Goal: Task Accomplishment & Management: Manage account settings

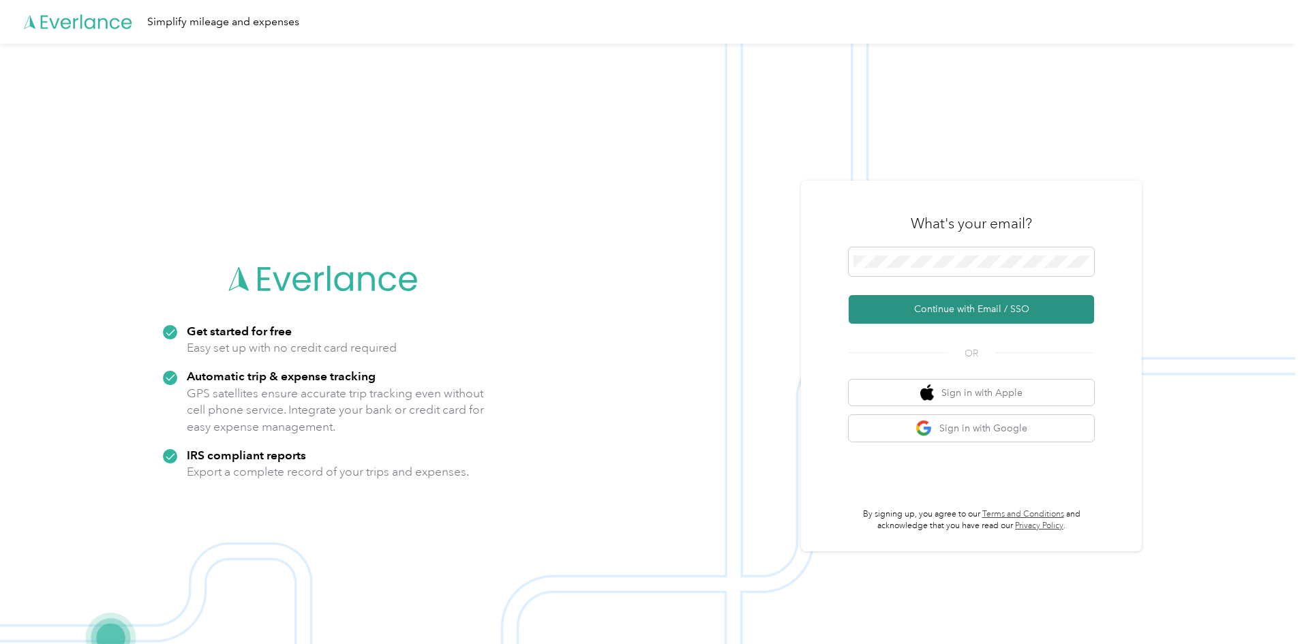
click at [939, 309] on button "Continue with Email / SSO" at bounding box center [971, 309] width 245 height 29
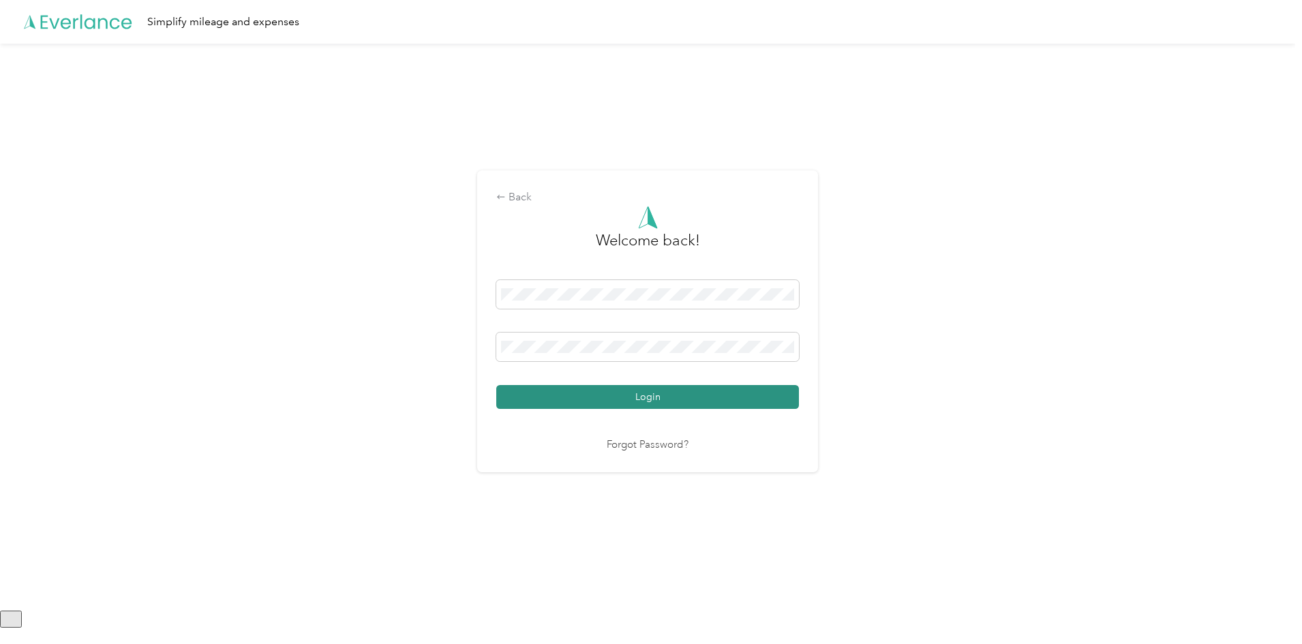
click at [654, 402] on button "Login" at bounding box center [647, 397] width 303 height 24
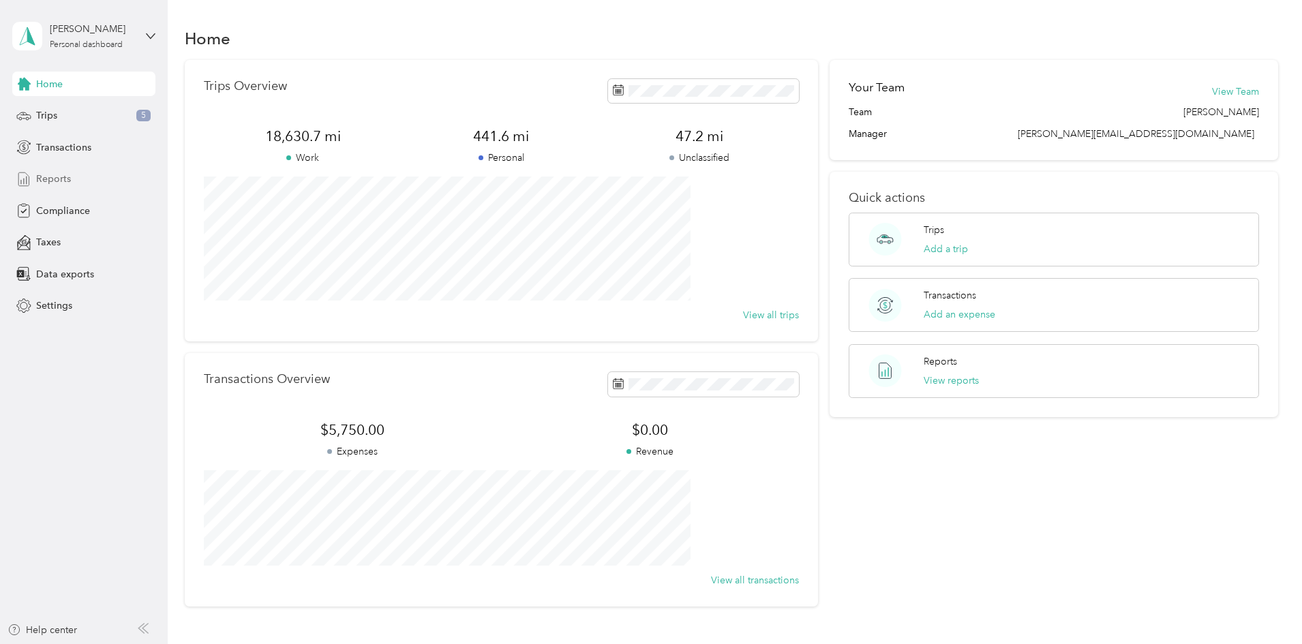
click at [57, 175] on span "Reports" at bounding box center [53, 179] width 35 height 14
